Goal: Find specific page/section: Find specific page/section

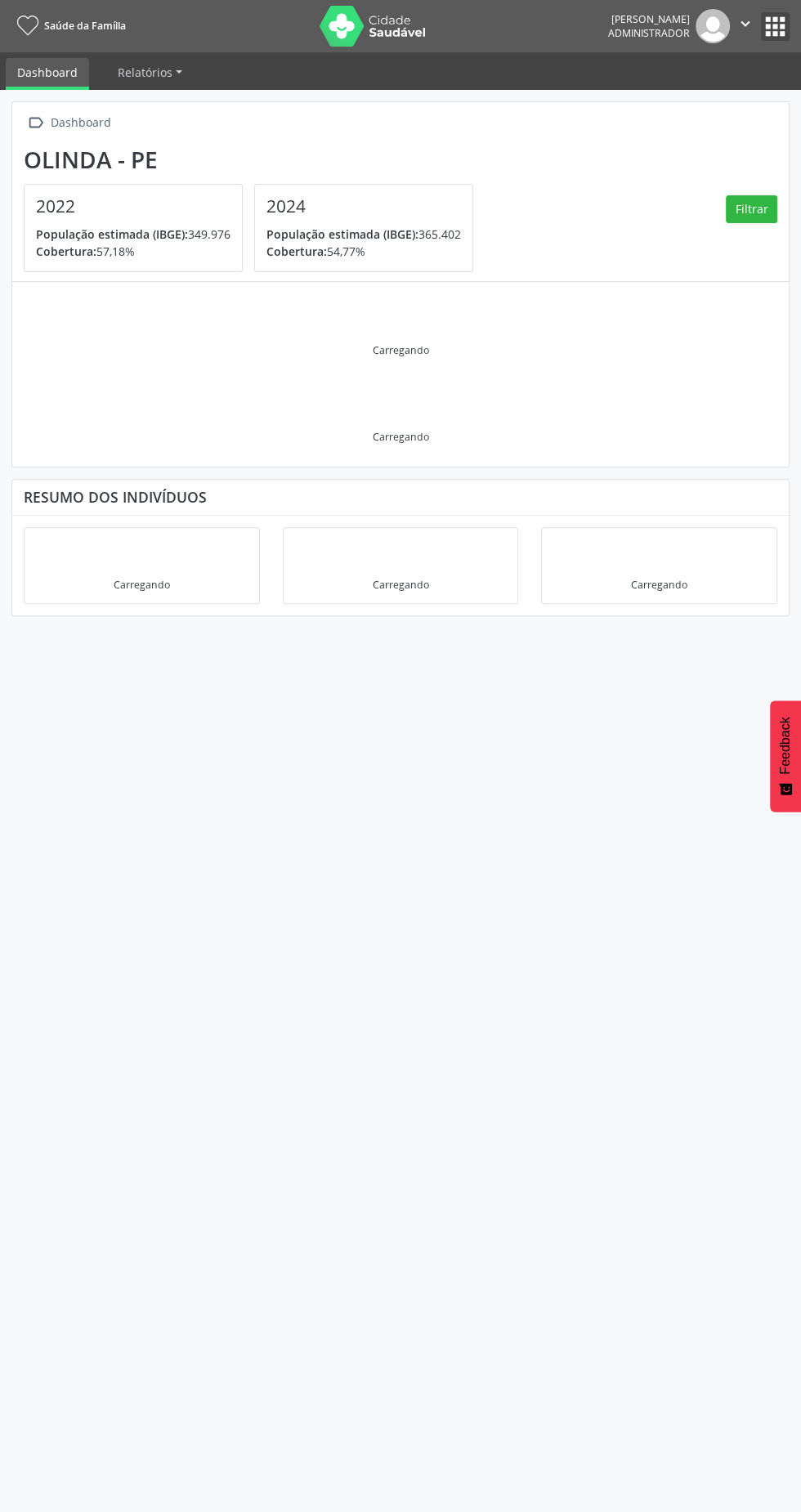
click at [783, 23] on button "apps" at bounding box center [775, 27] width 28 height 28
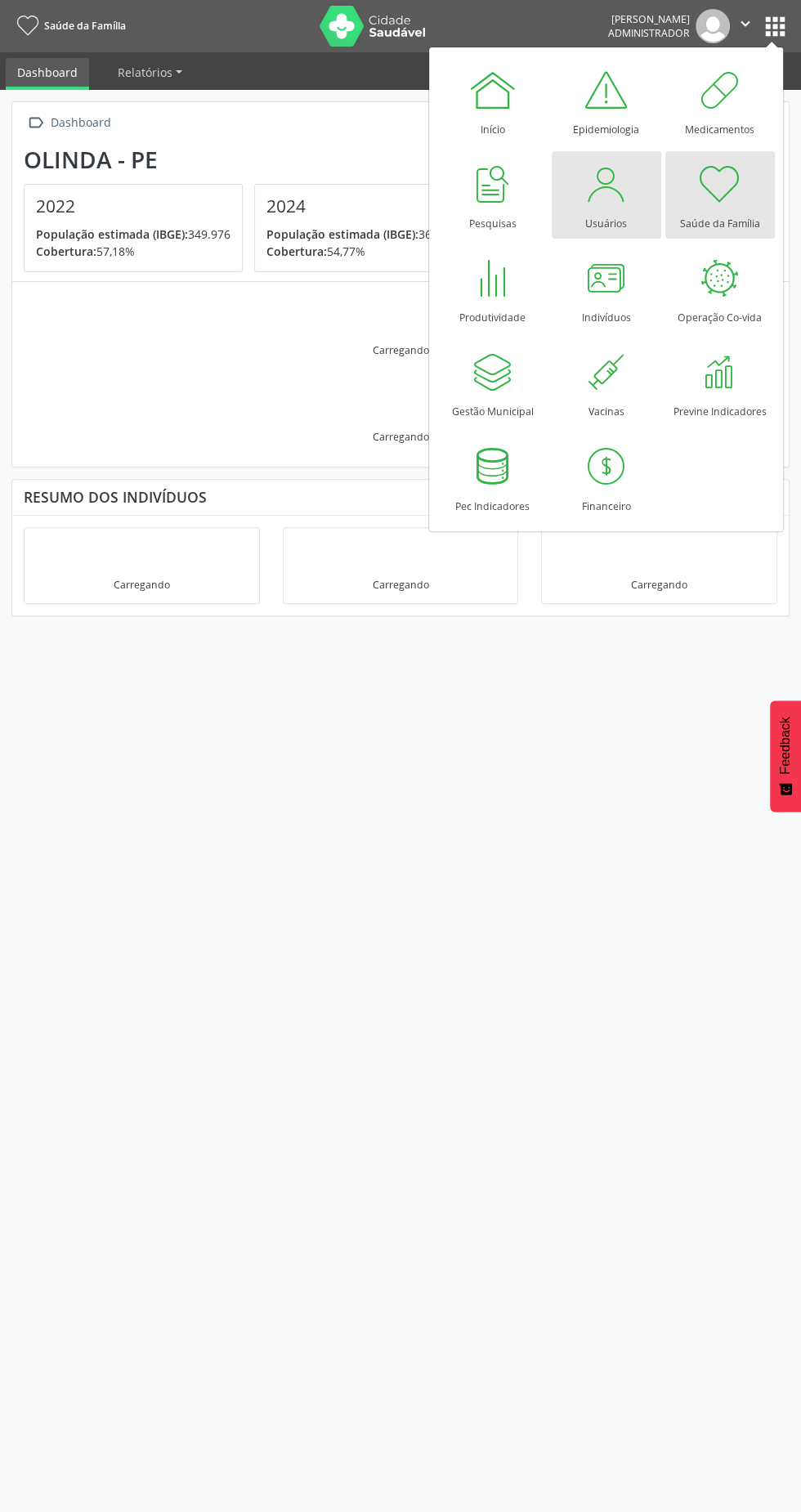
click at [611, 216] on div "Usuários" at bounding box center [606, 219] width 42 height 22
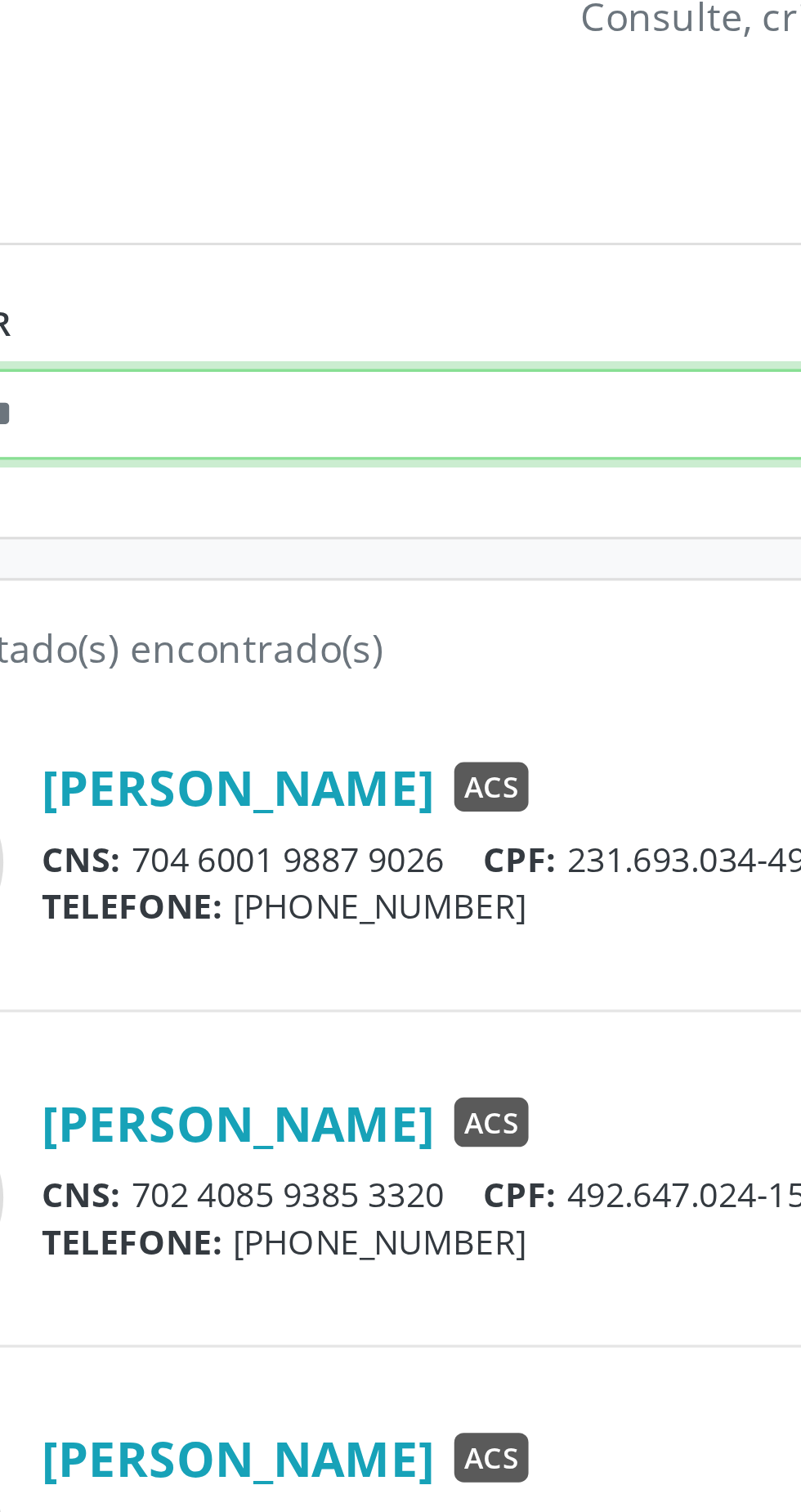
click at [108, 290] on input "text" at bounding box center [209, 291] width 373 height 28
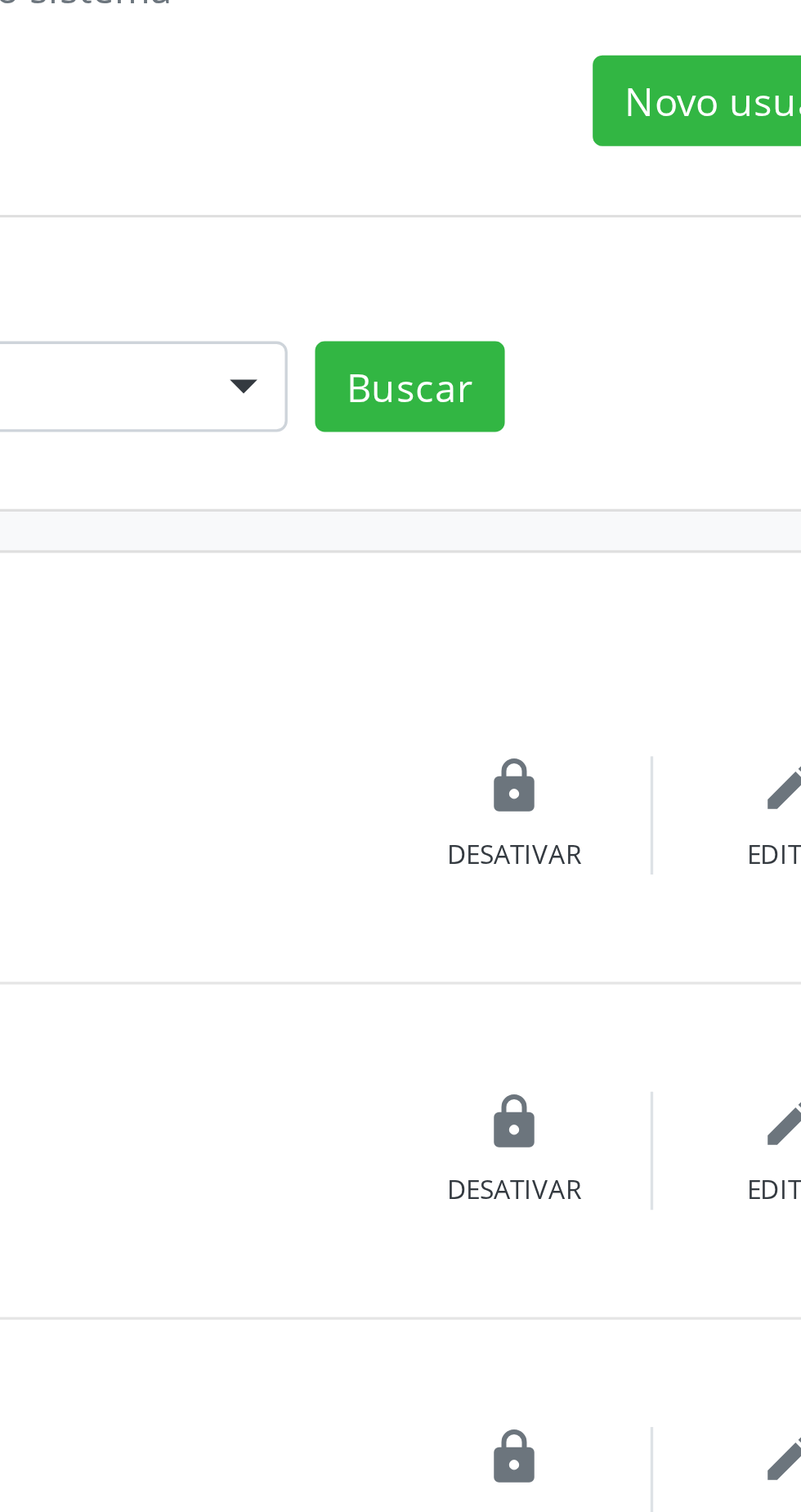
type input "*****"
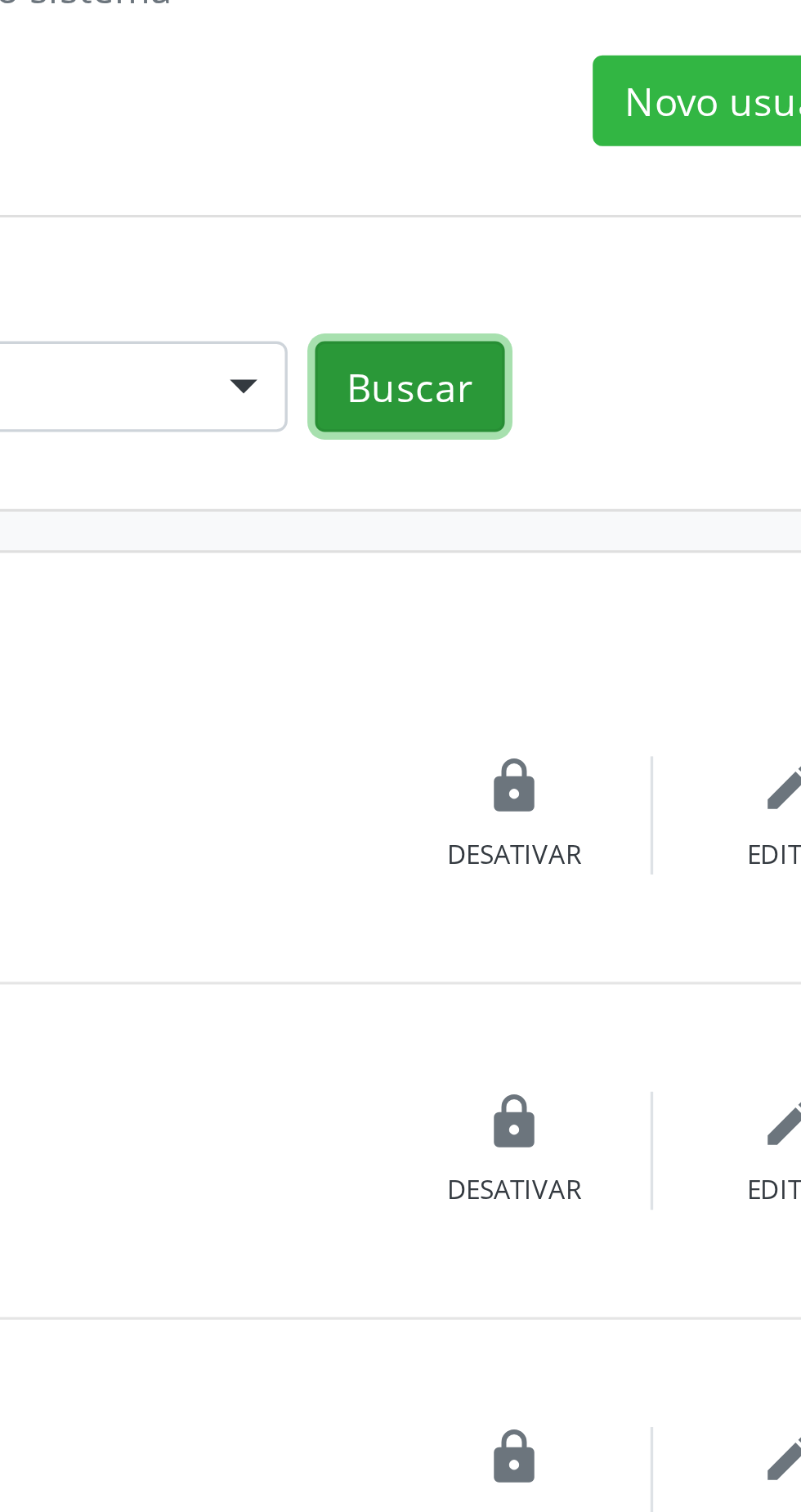
click at [627, 293] on button "Buscar" at bounding box center [623, 291] width 57 height 28
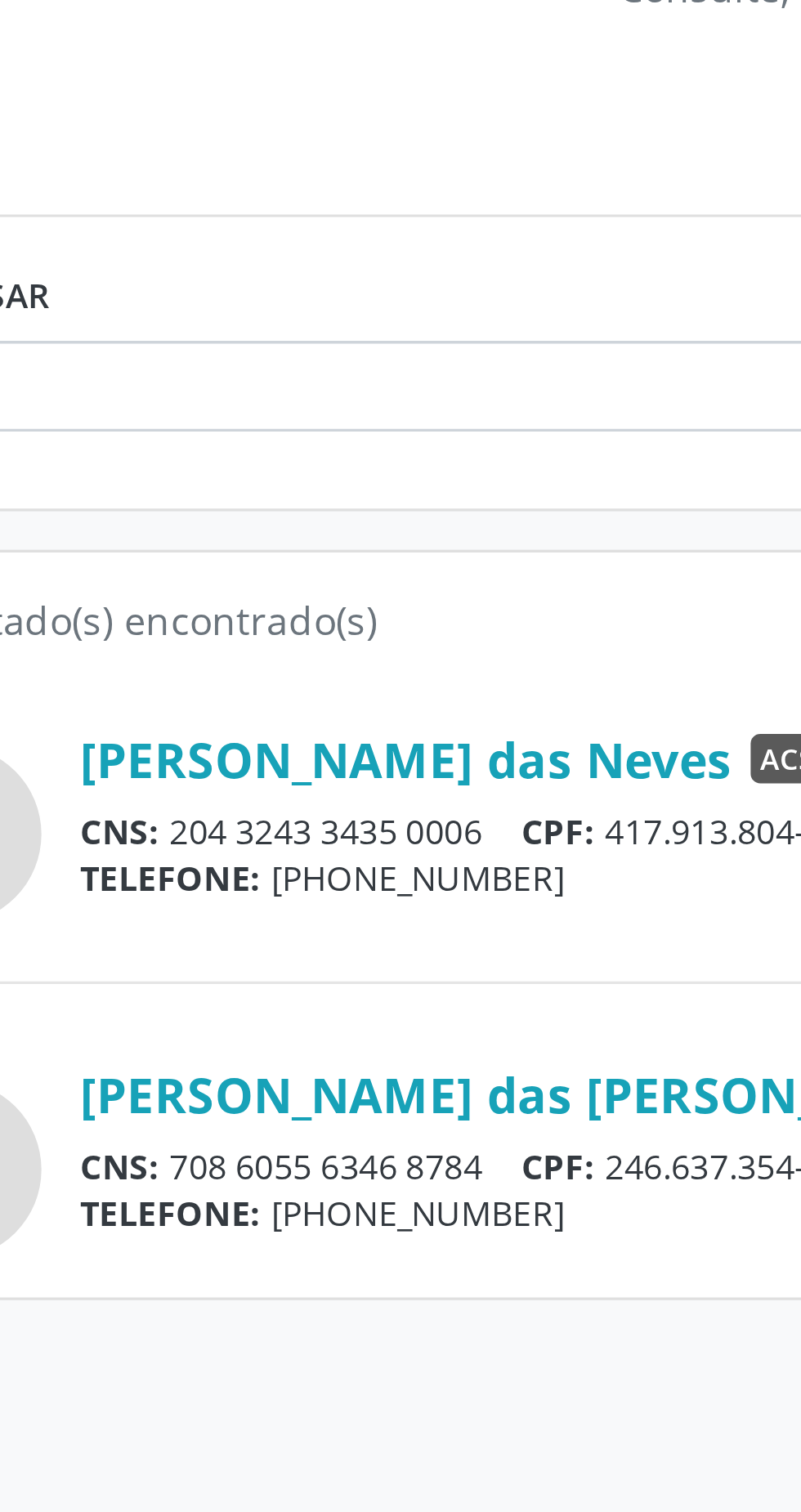
click at [251, 493] on link "[PERSON_NAME] das [PERSON_NAME]" at bounding box center [222, 502] width 268 height 18
